Goal: Task Accomplishment & Management: Use online tool/utility

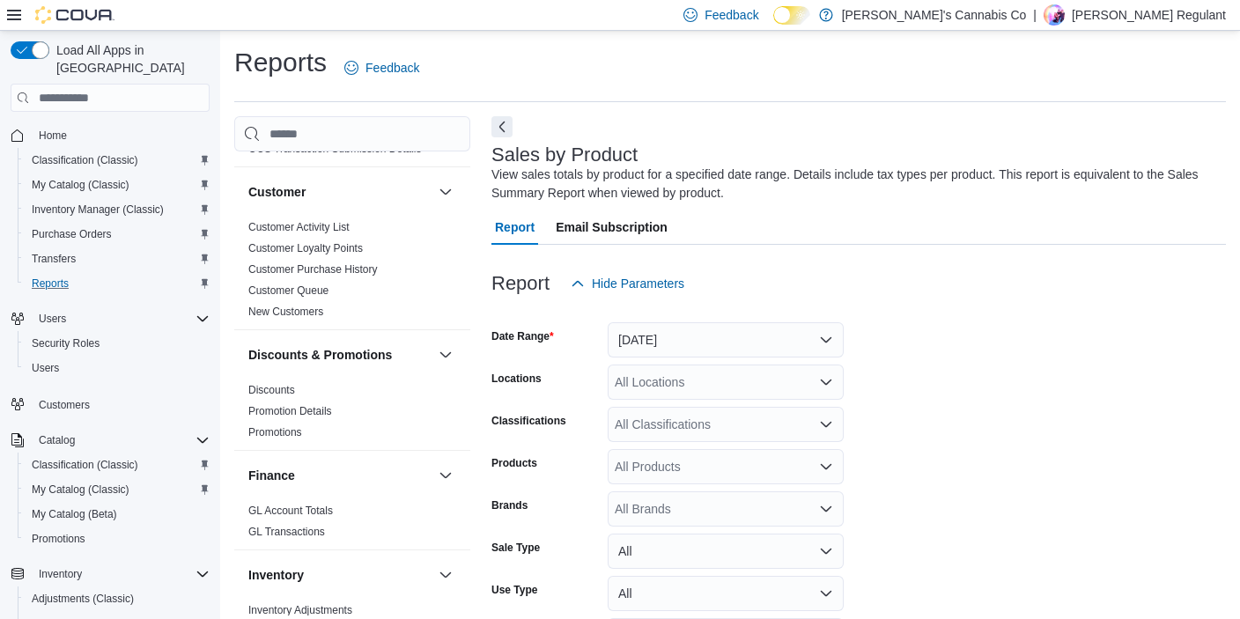
scroll to position [158, 0]
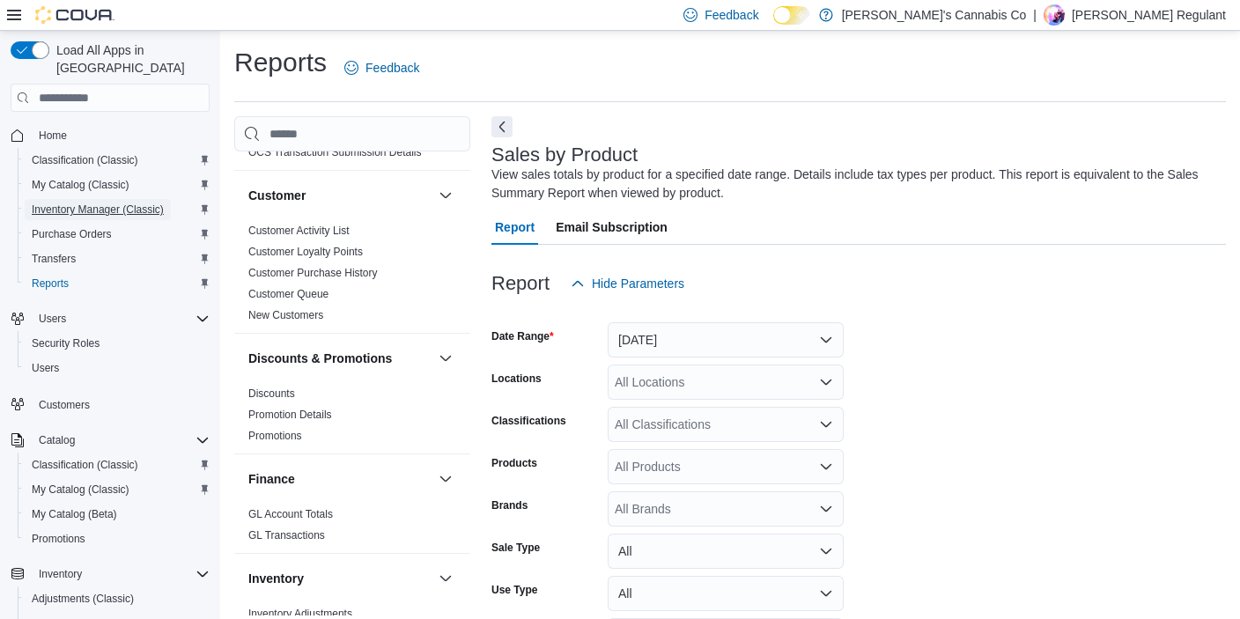
click at [107, 202] on span "Inventory Manager (Classic)" at bounding box center [98, 209] width 132 height 14
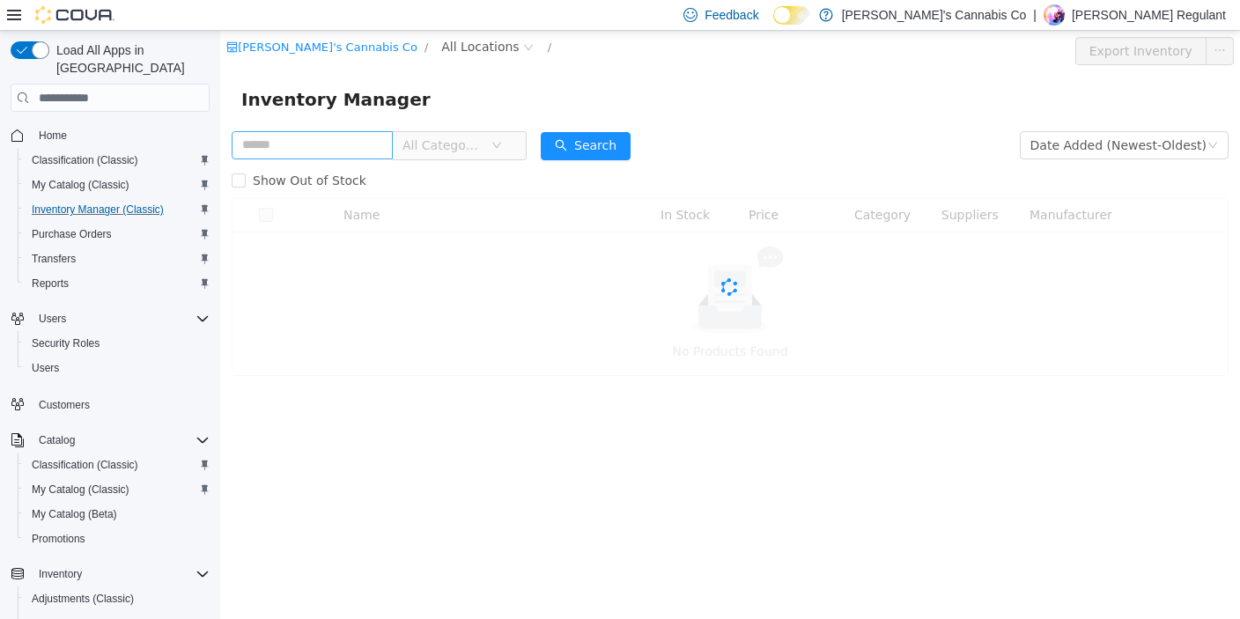
click at [335, 148] on input "text" at bounding box center [312, 145] width 161 height 28
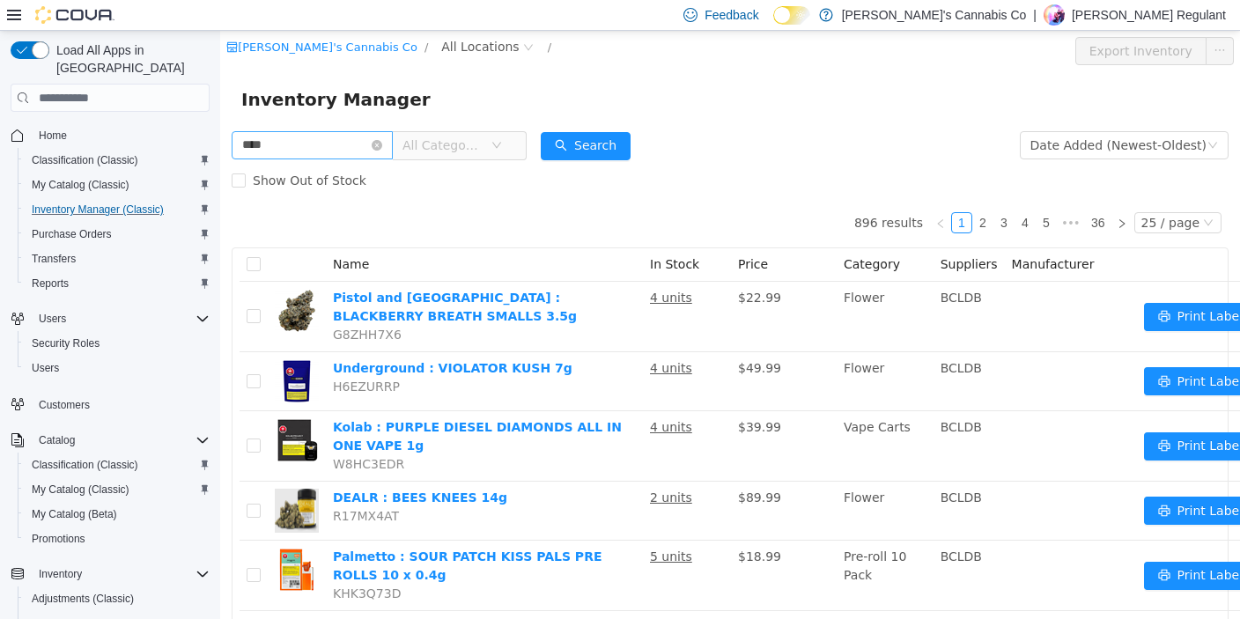
type input "****"
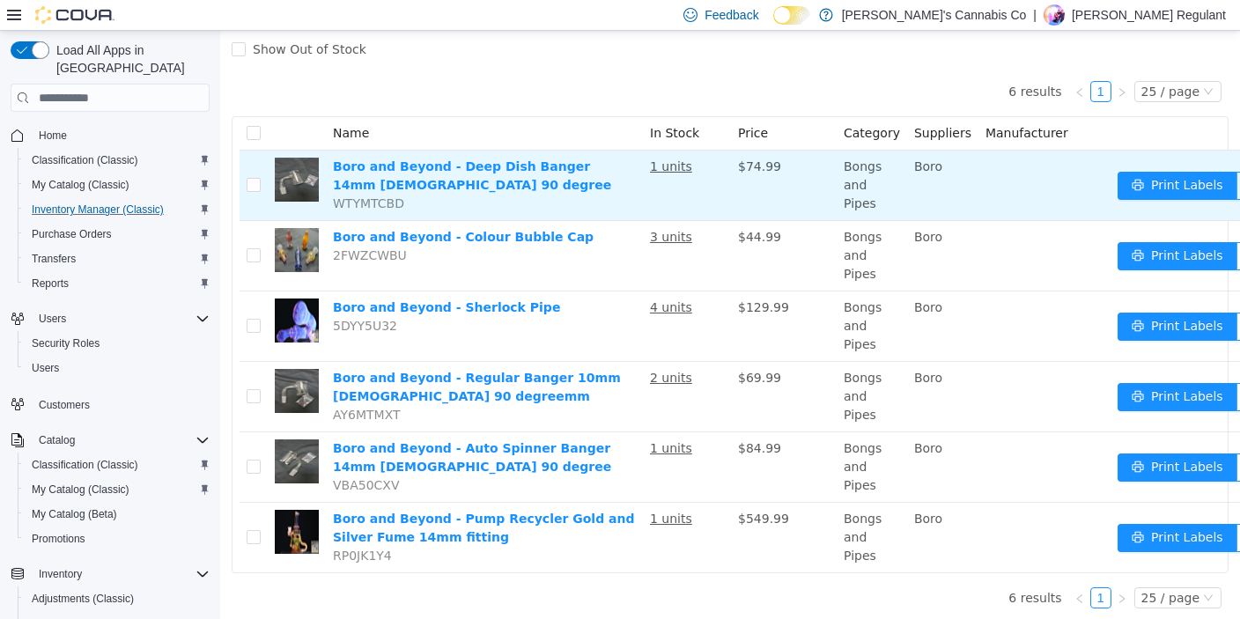
scroll to position [46, 0]
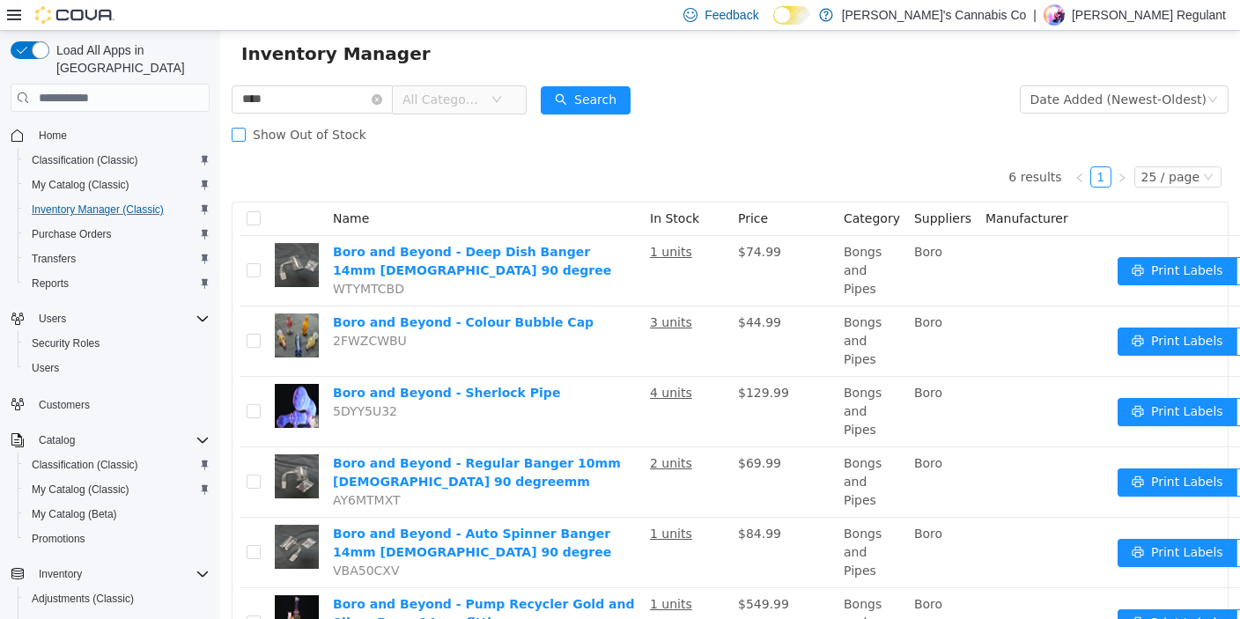
click at [317, 134] on span "Show Out of Stock" at bounding box center [310, 135] width 128 height 14
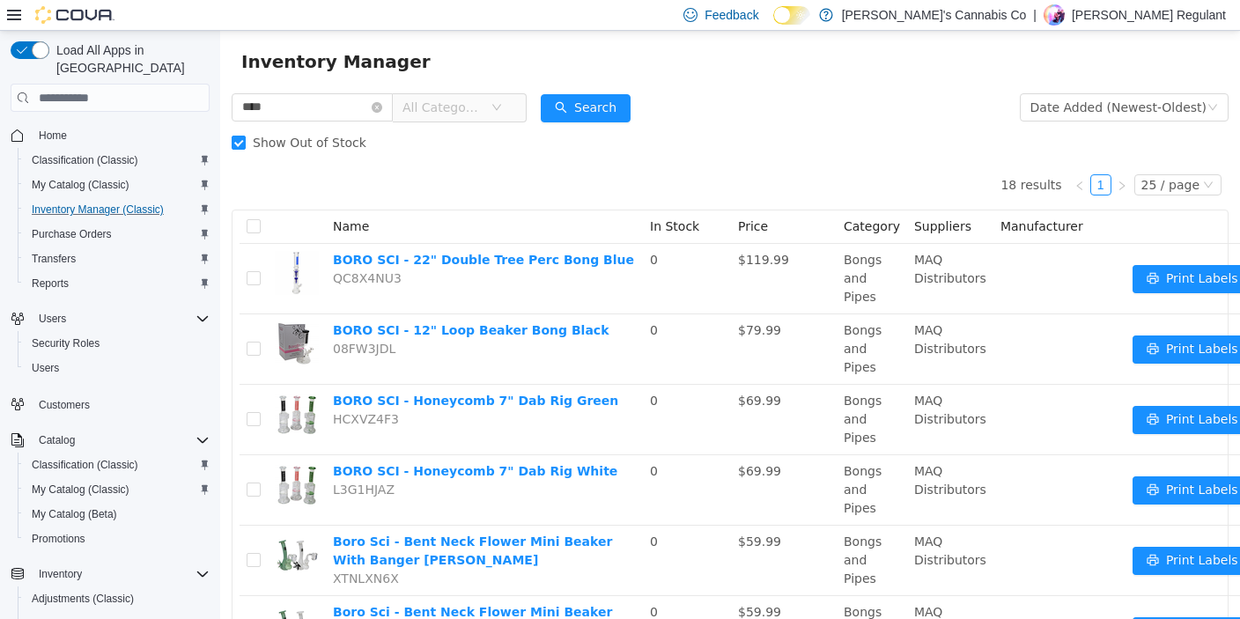
scroll to position [0, 0]
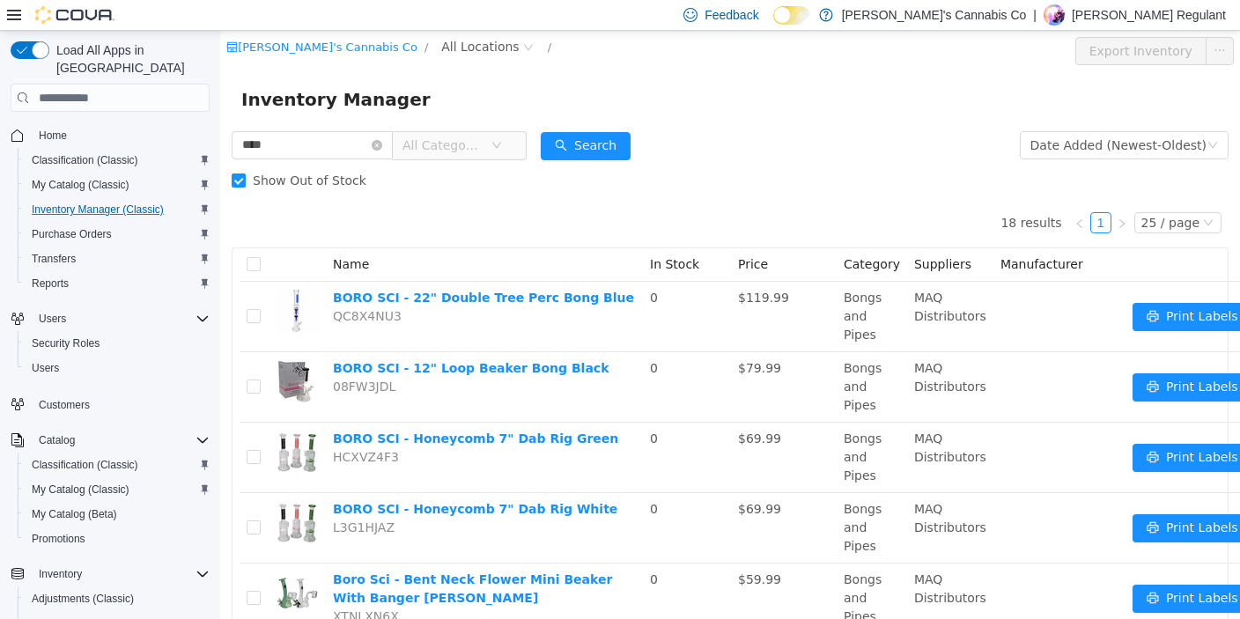
click at [791, 169] on div "Show Out of Stock" at bounding box center [730, 180] width 997 height 35
